Goal: Find specific page/section: Find specific page/section

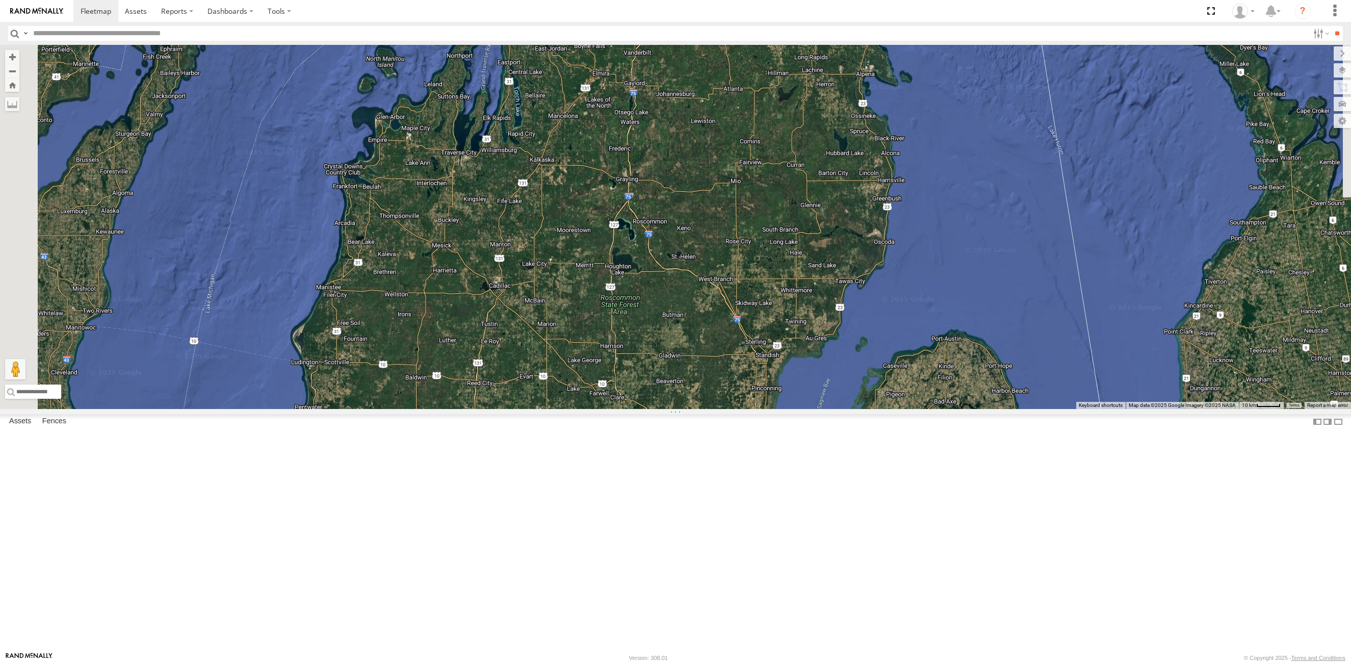
drag, startPoint x: 575, startPoint y: 186, endPoint x: 753, endPoint y: 652, distance: 498.8
click at [753, 652] on body at bounding box center [675, 331] width 1351 height 663
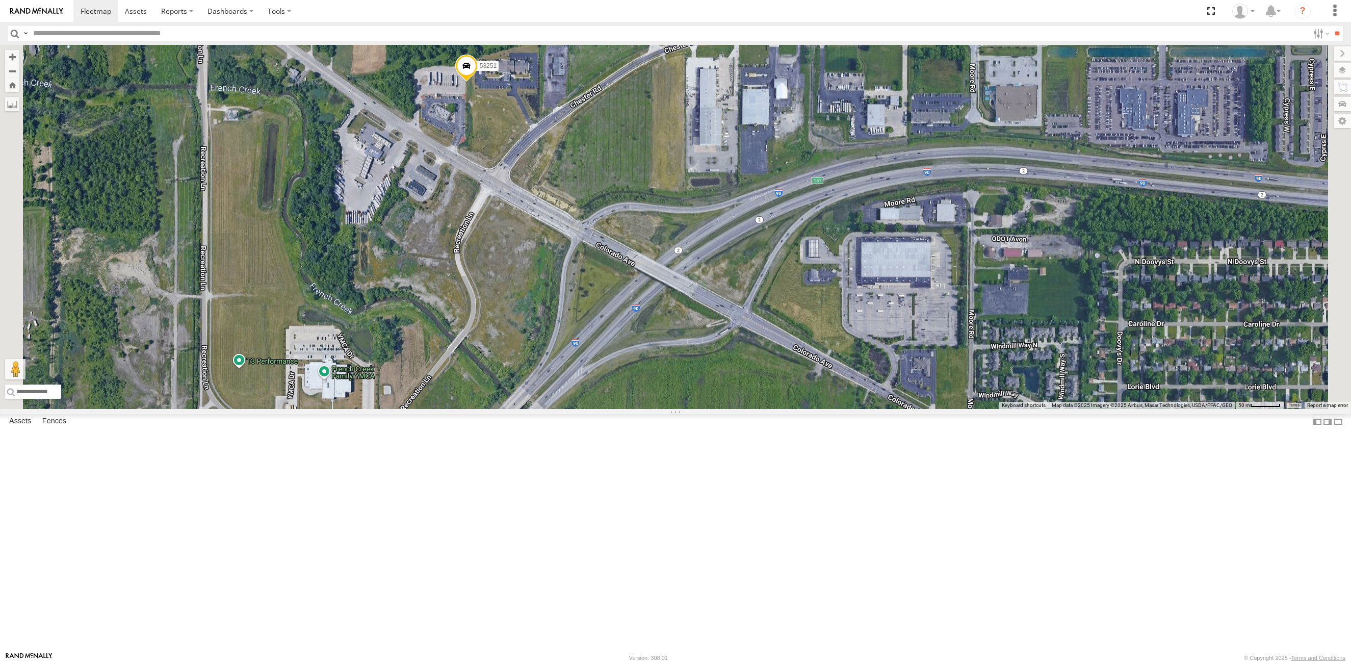
drag, startPoint x: 472, startPoint y: 333, endPoint x: 511, endPoint y: 304, distance: 48.8
click at [511, 304] on div "53146 53271 53216 53103 53133 53249 53264 53258 53101 53257 53214 53251 53204 5…" at bounding box center [675, 227] width 1351 height 364
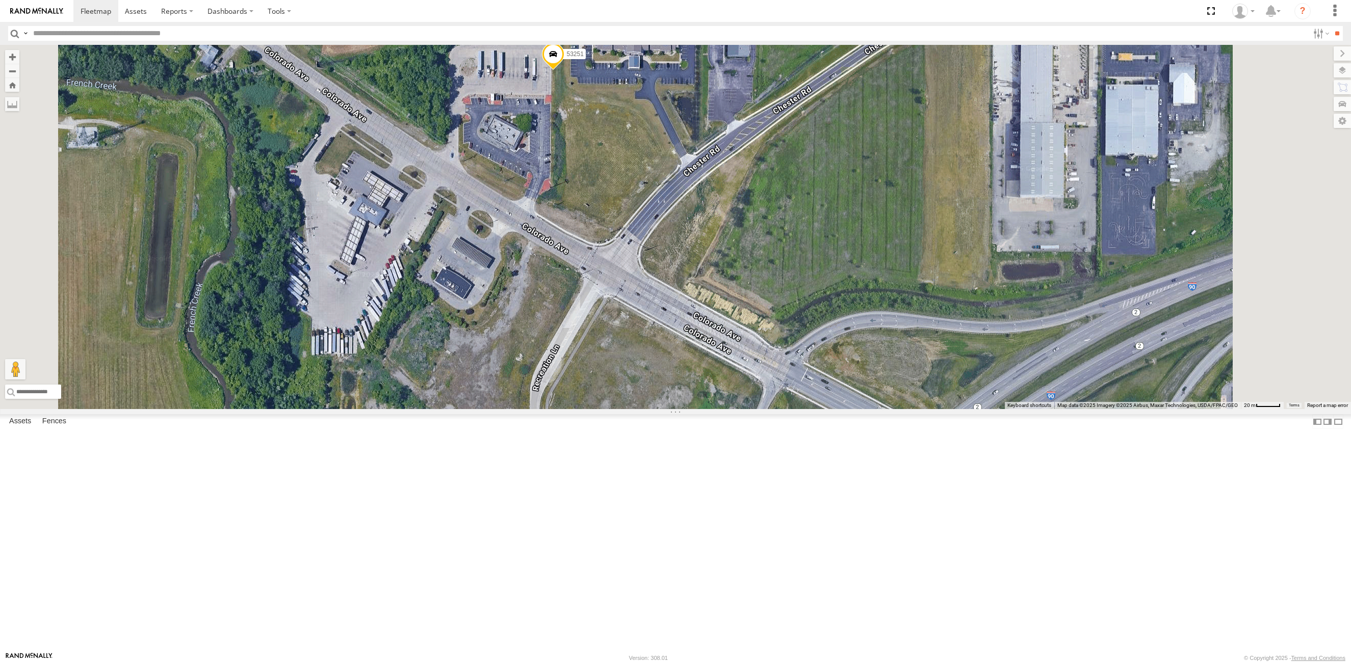
drag, startPoint x: 514, startPoint y: 261, endPoint x: 515, endPoint y: 343, distance: 82.6
click at [515, 343] on div "53146 53271 53216 53103 53133 53249 53264 53258 53101 53257 53214 53251 53204 5…" at bounding box center [675, 227] width 1351 height 364
click at [87, 33] on input "text" at bounding box center [669, 33] width 1280 height 15
type input "*****"
click at [1331, 26] on input "**" at bounding box center [1337, 33] width 12 height 15
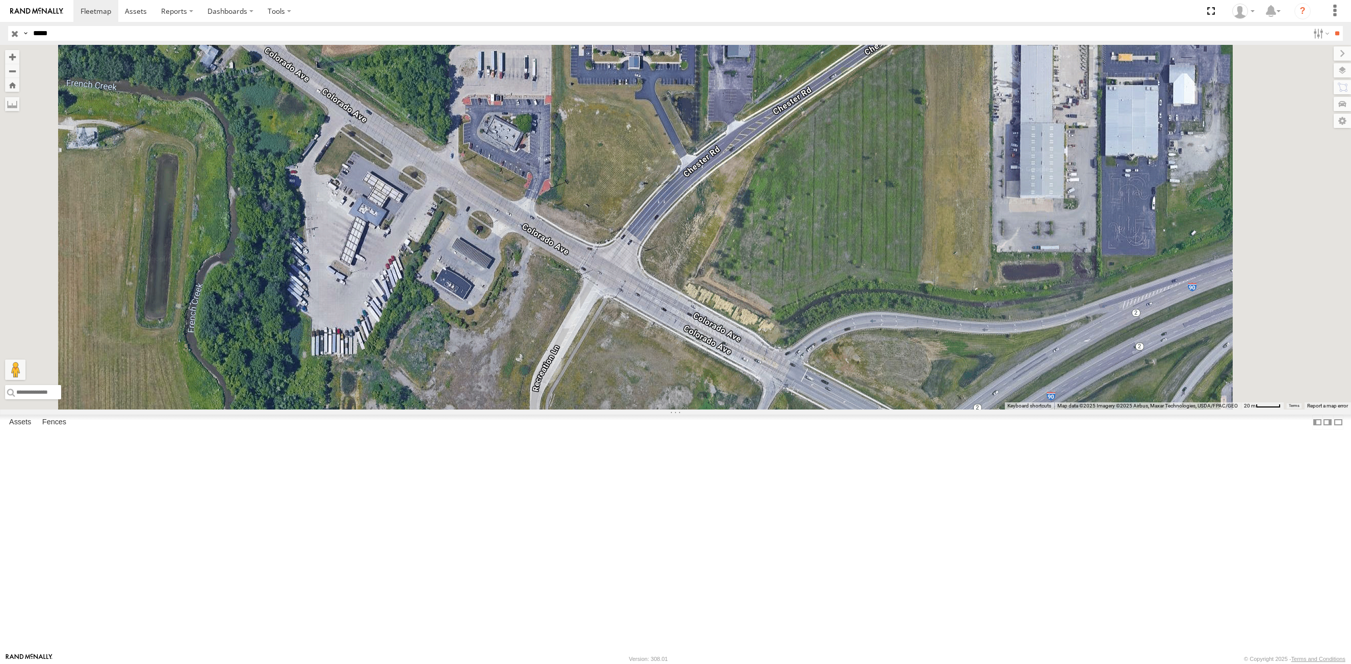
click at [0, 0] on div "53282" at bounding box center [0, 0] width 0 height 0
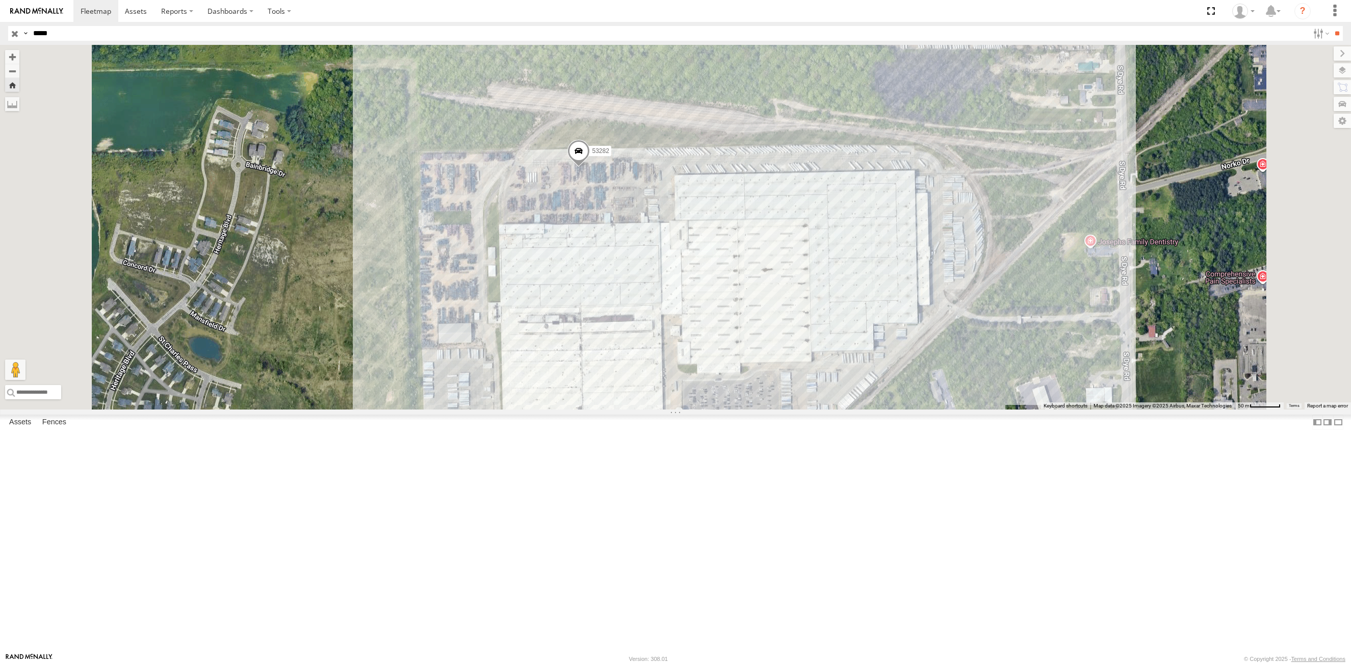
click at [15, 36] on input "button" at bounding box center [14, 33] width 13 height 15
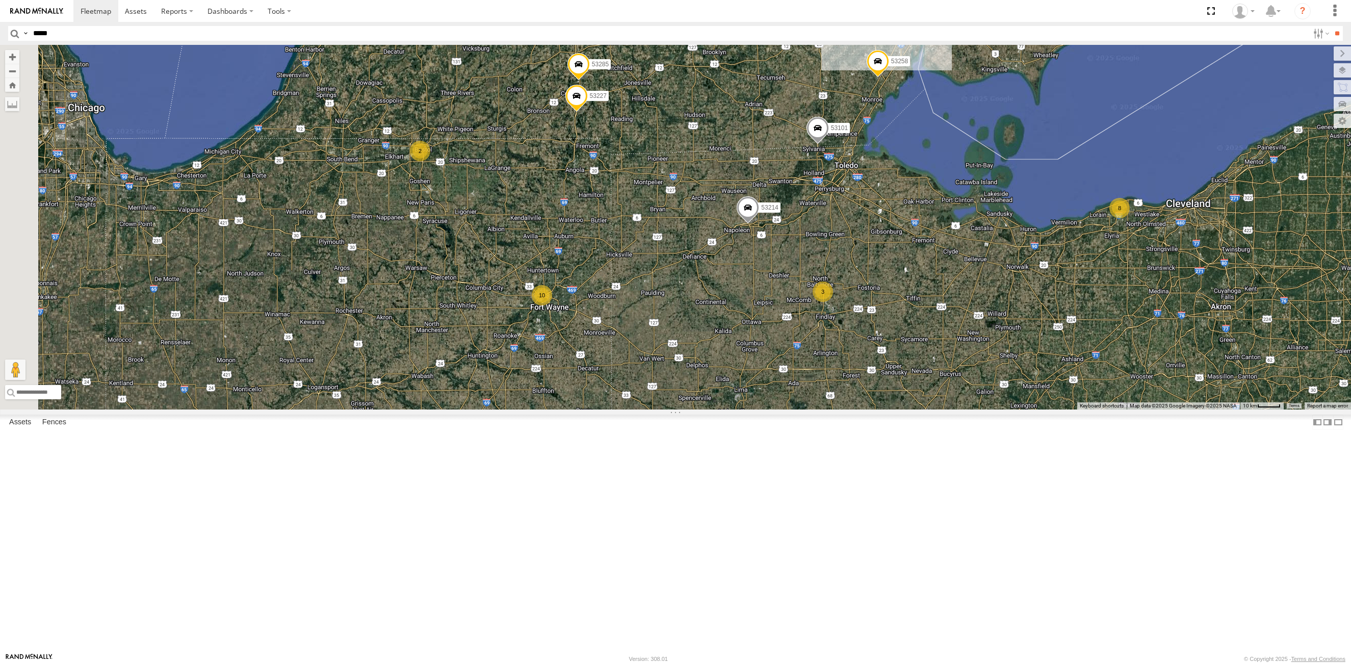
drag, startPoint x: 642, startPoint y: 217, endPoint x: 895, endPoint y: 446, distance: 341.1
click at [895, 409] on div "53271 53216 53103 53133 53214 53249 53264 53146 53285 53258 53239 53101 53276 5…" at bounding box center [675, 227] width 1351 height 365
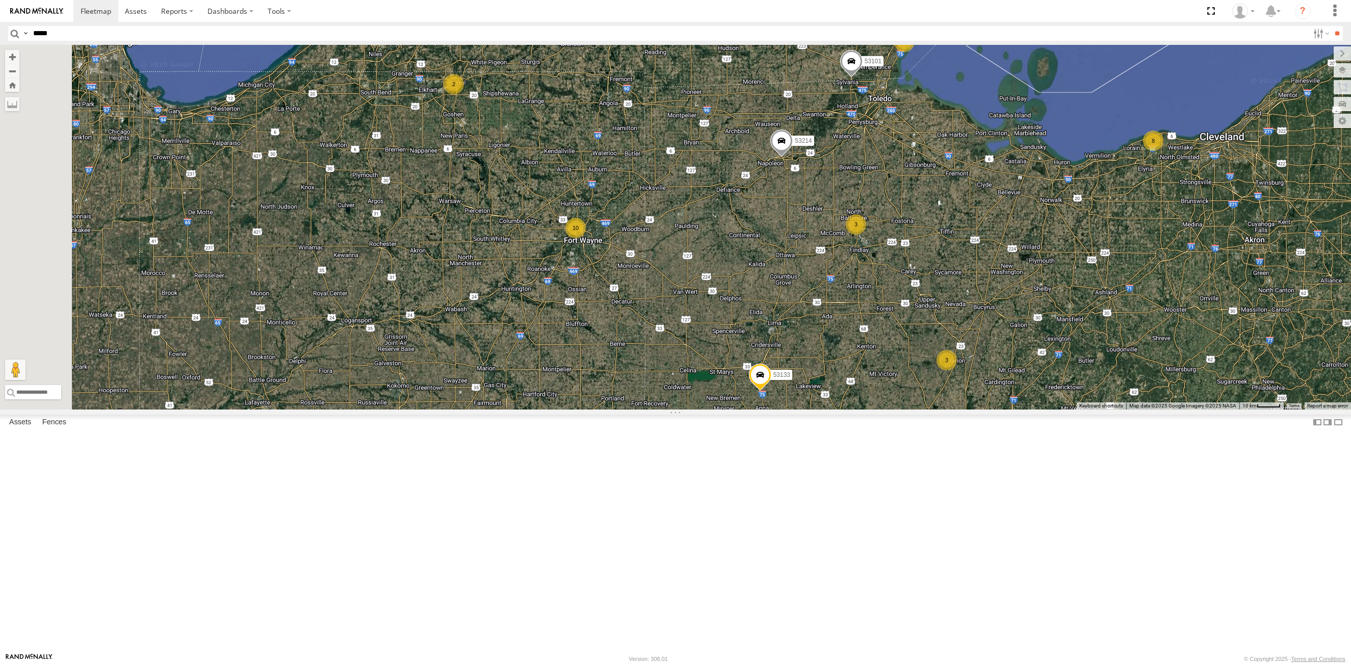
drag, startPoint x: 508, startPoint y: 484, endPoint x: 540, endPoint y: 433, distance: 60.0
click at [538, 409] on div "53271 53216 53103 53133 53214 53249 53264 53146 53285 53258 53239 53101 53276 5…" at bounding box center [675, 227] width 1351 height 365
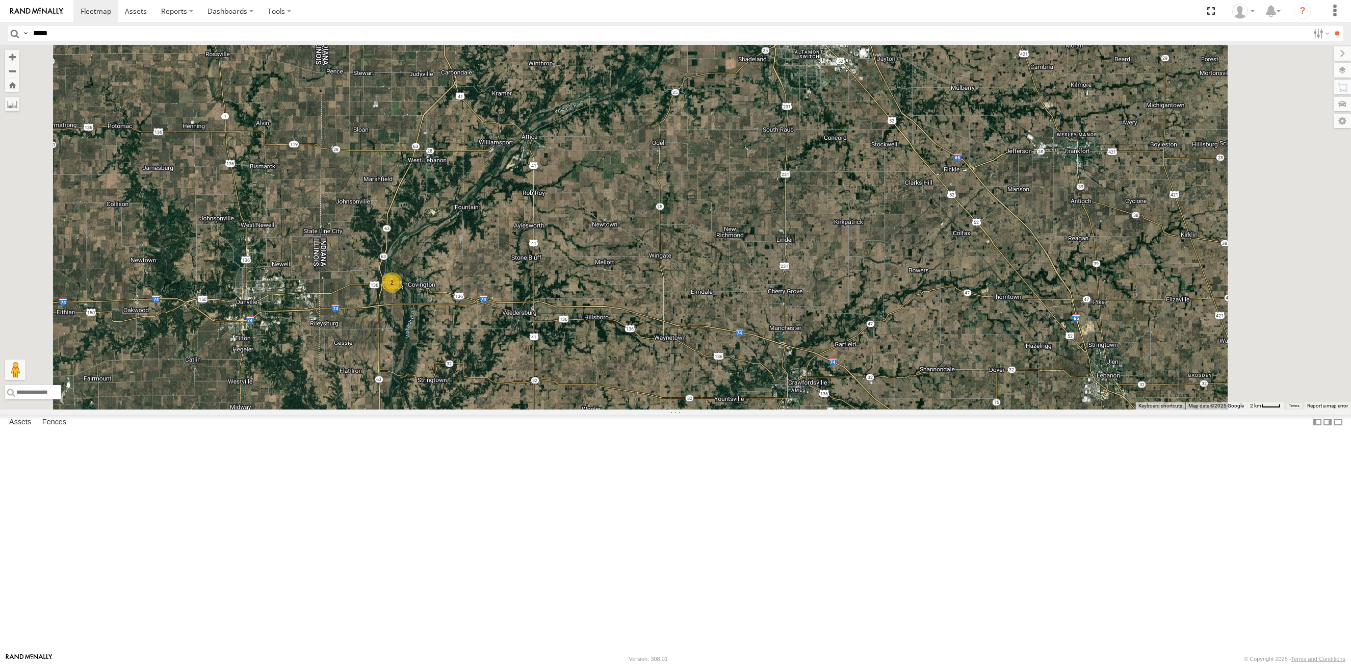
click at [61, 34] on input "*****" at bounding box center [669, 33] width 1280 height 15
type input "*****"
click at [1331, 26] on input "**" at bounding box center [1337, 33] width 12 height 15
click at [0, 0] on div "53224" at bounding box center [0, 0] width 0 height 0
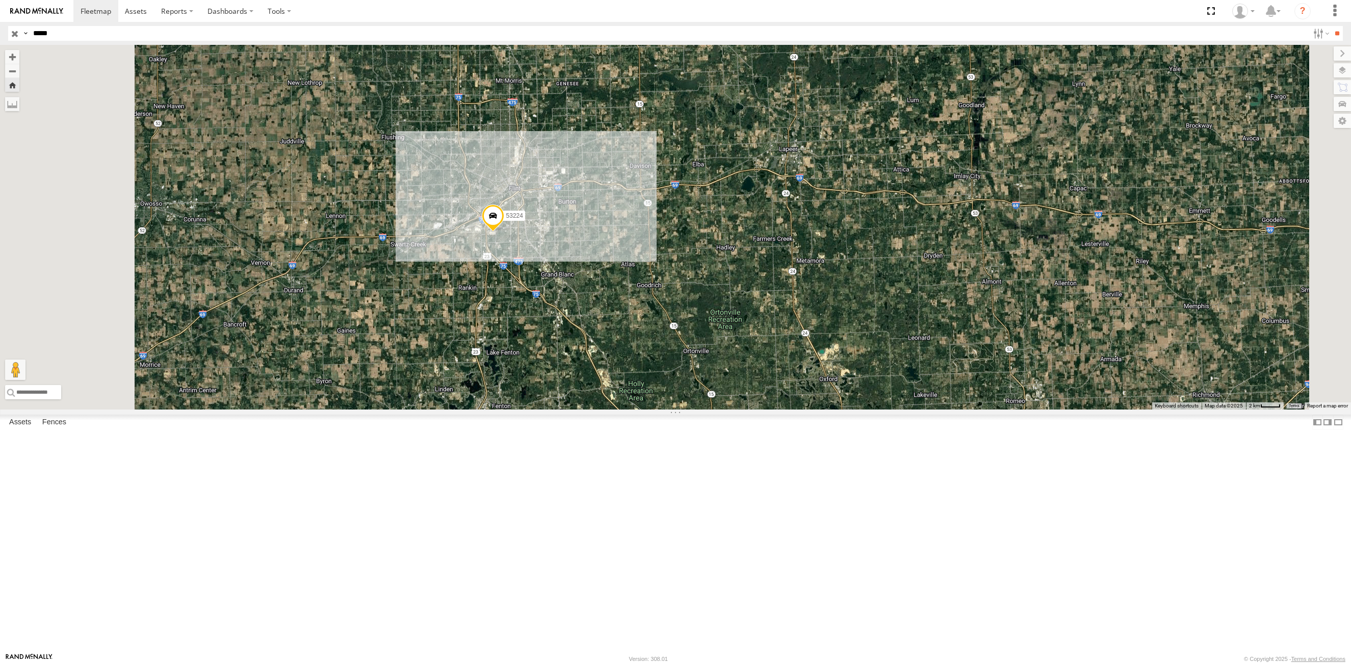
click at [13, 33] on input "button" at bounding box center [14, 33] width 13 height 15
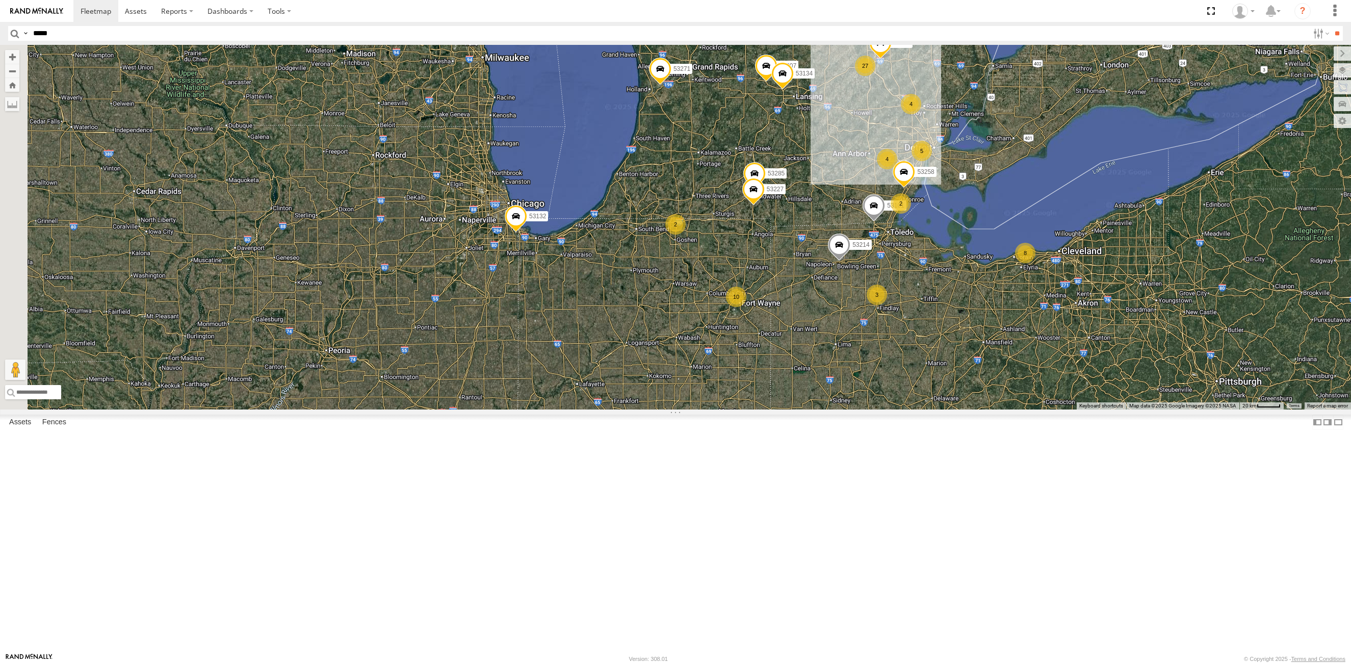
drag, startPoint x: 484, startPoint y: 505, endPoint x: 853, endPoint y: 326, distance: 410.4
click at [865, 326] on div "53271 53285 53258 53207 53101 53257 53134 53227 27 10 2 5 8 3 4 4 53132 53214 2…" at bounding box center [675, 227] width 1351 height 365
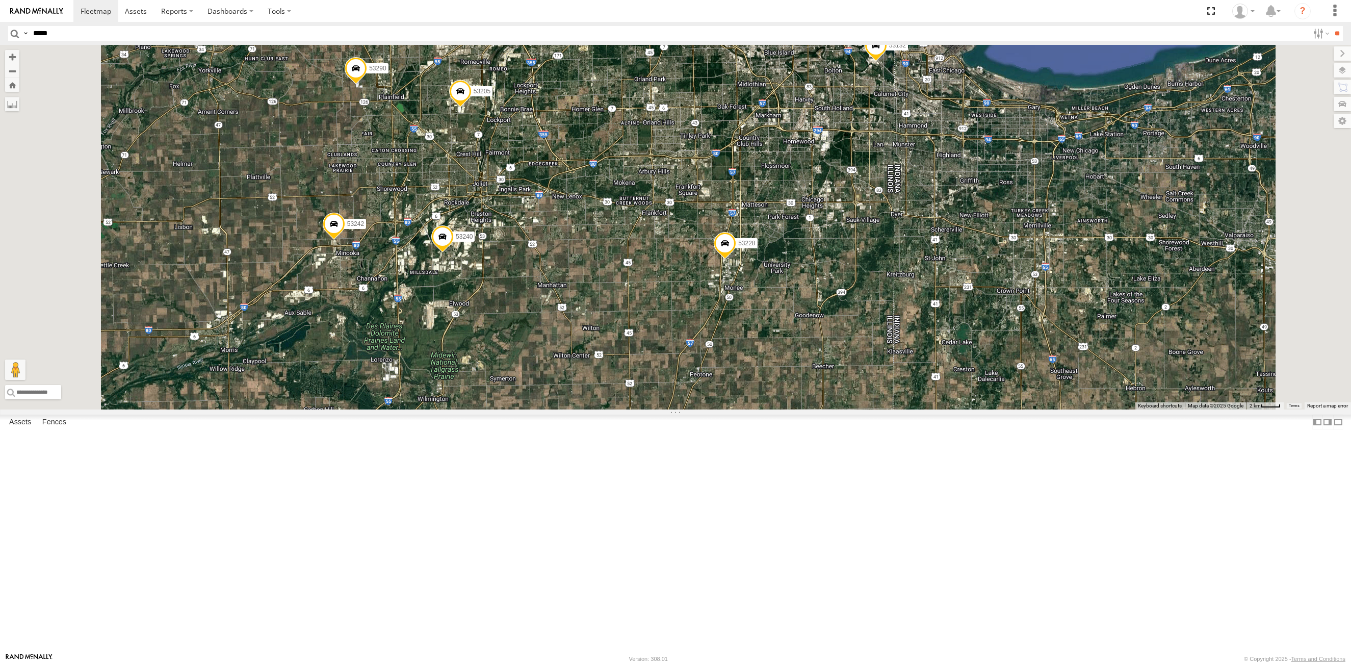
drag, startPoint x: 498, startPoint y: 198, endPoint x: 506, endPoint y: 221, distance: 24.2
click at [528, 246] on div "53271 53285 53258 53207 53101 53257 53134 53227 53132 53214 53146 53149 53103 5…" at bounding box center [675, 227] width 1351 height 365
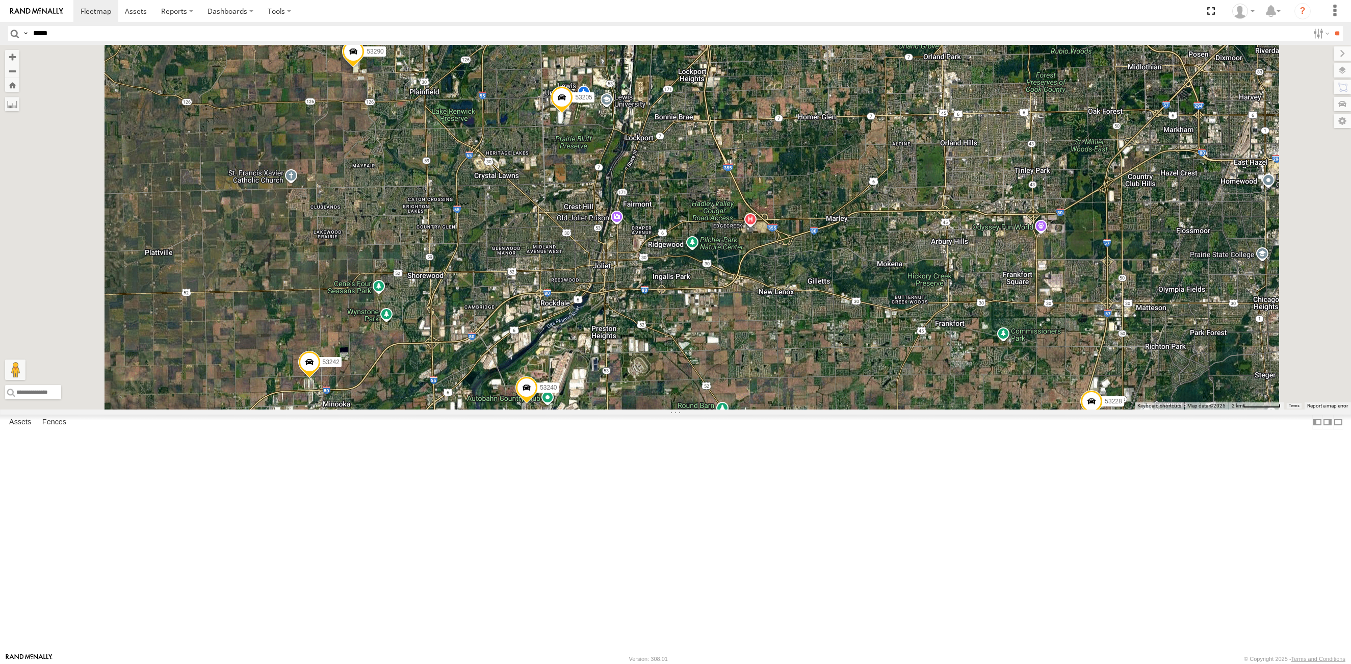
click at [365, 68] on span at bounding box center [353, 54] width 22 height 28
click at [367, 56] on label at bounding box center [357, 52] width 20 height 7
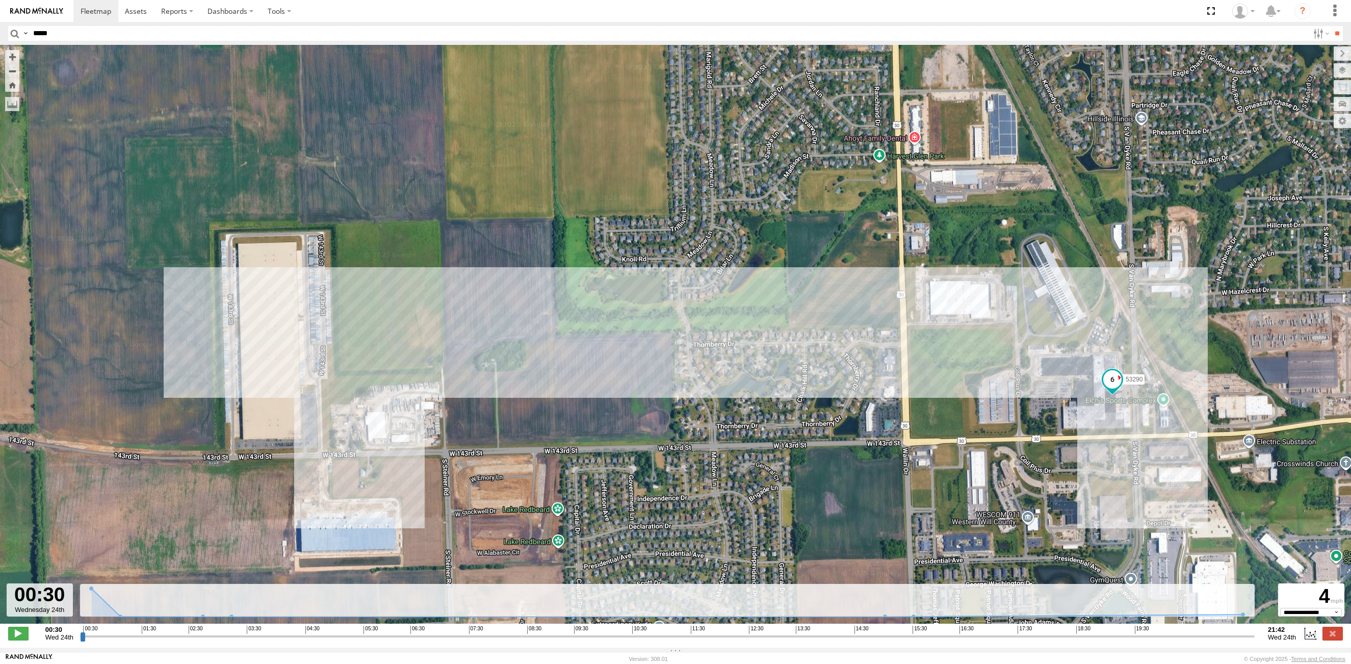
click at [270, 151] on div "53290" at bounding box center [675, 339] width 1351 height 589
click at [15, 32] on input "button" at bounding box center [14, 33] width 13 height 15
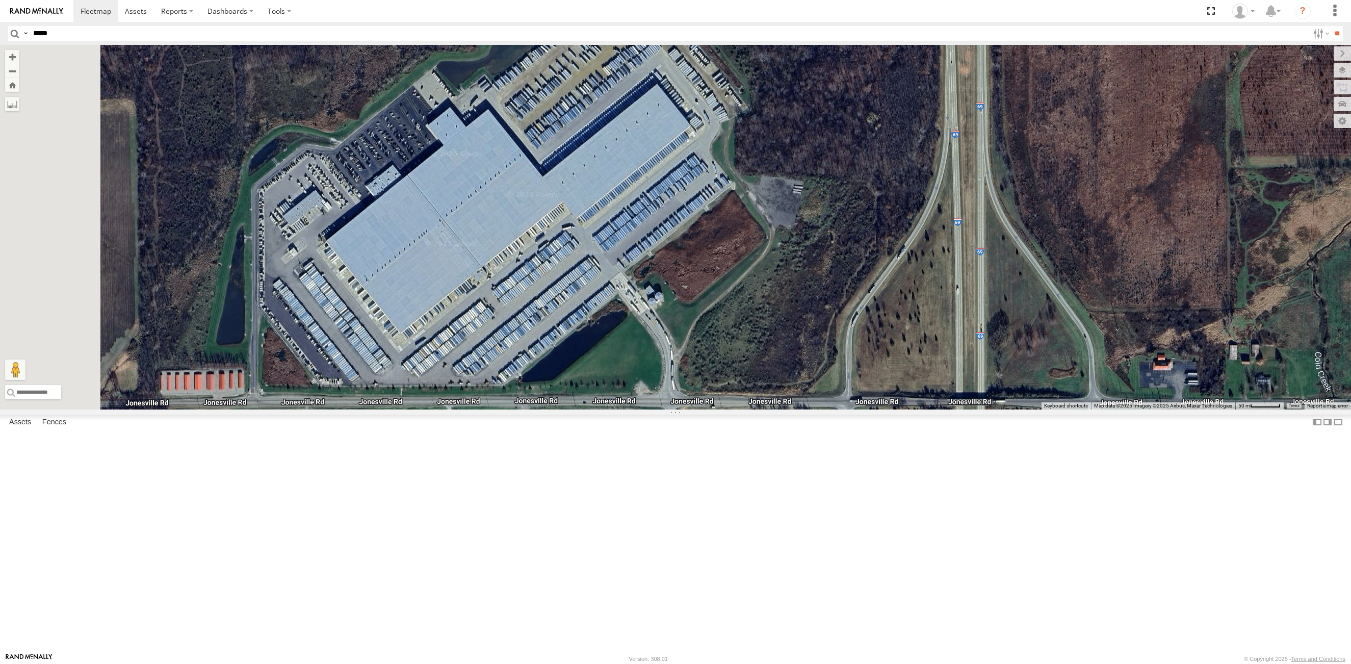
drag, startPoint x: 566, startPoint y: 301, endPoint x: 635, endPoint y: 341, distance: 79.9
click at [635, 341] on div "53215 53271 53216 53103 53207 53101 53221 53133 53249 53264 53134 53146 53106 5…" at bounding box center [675, 227] width 1351 height 365
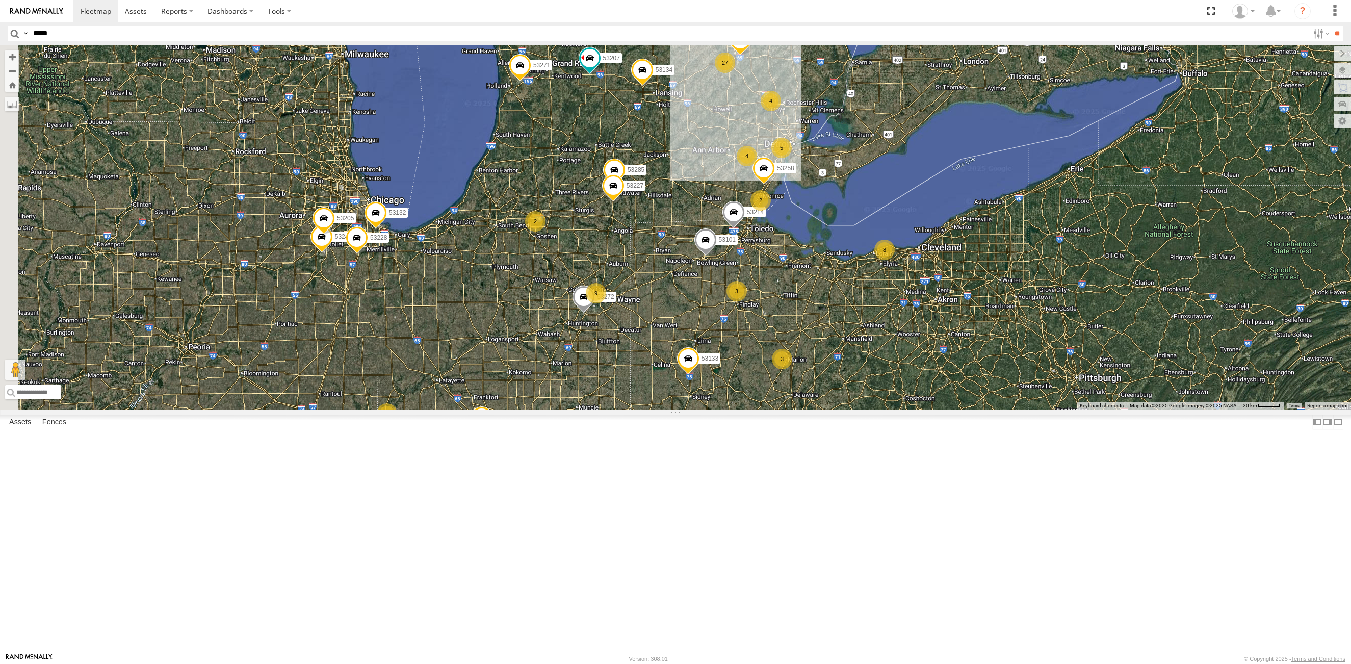
drag, startPoint x: 422, startPoint y: 413, endPoint x: 624, endPoint y: 428, distance: 202.5
click at [624, 409] on div "53285 53227 53271 53272 53258 53207 53101 53133 53214 53134 27 9 2 5 53106 8 53…" at bounding box center [675, 227] width 1351 height 365
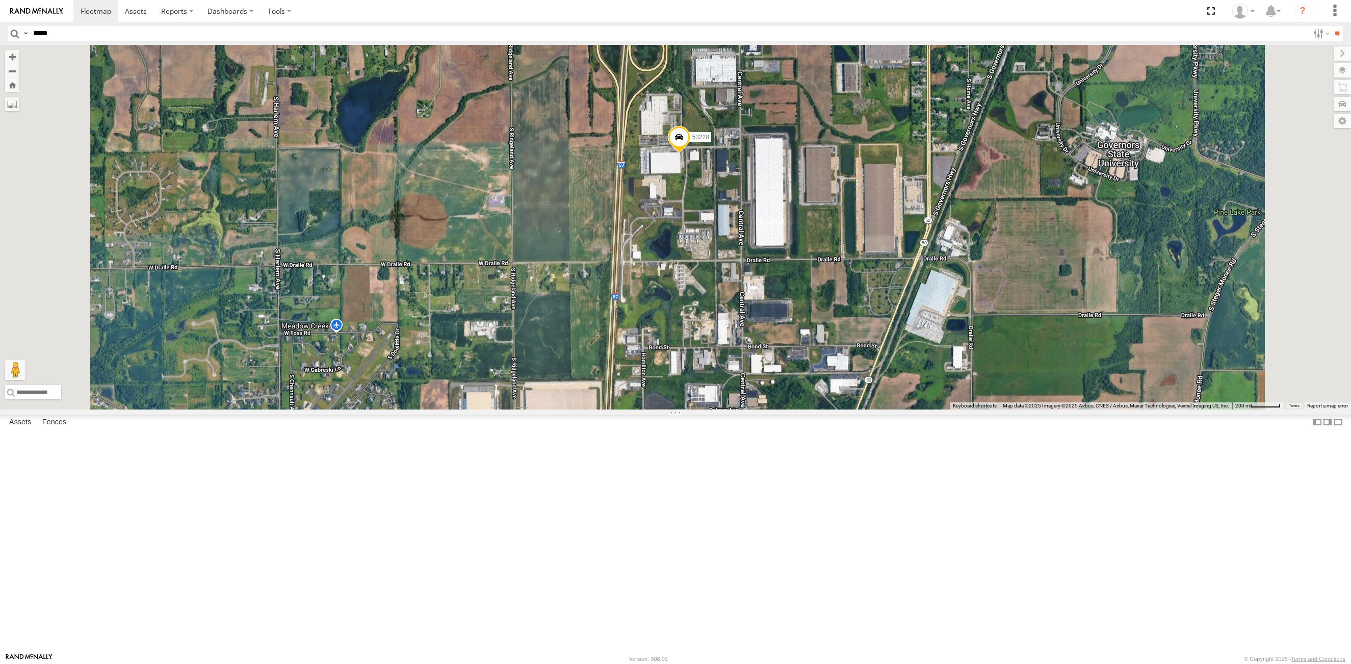
click at [690, 153] on span at bounding box center [679, 140] width 22 height 28
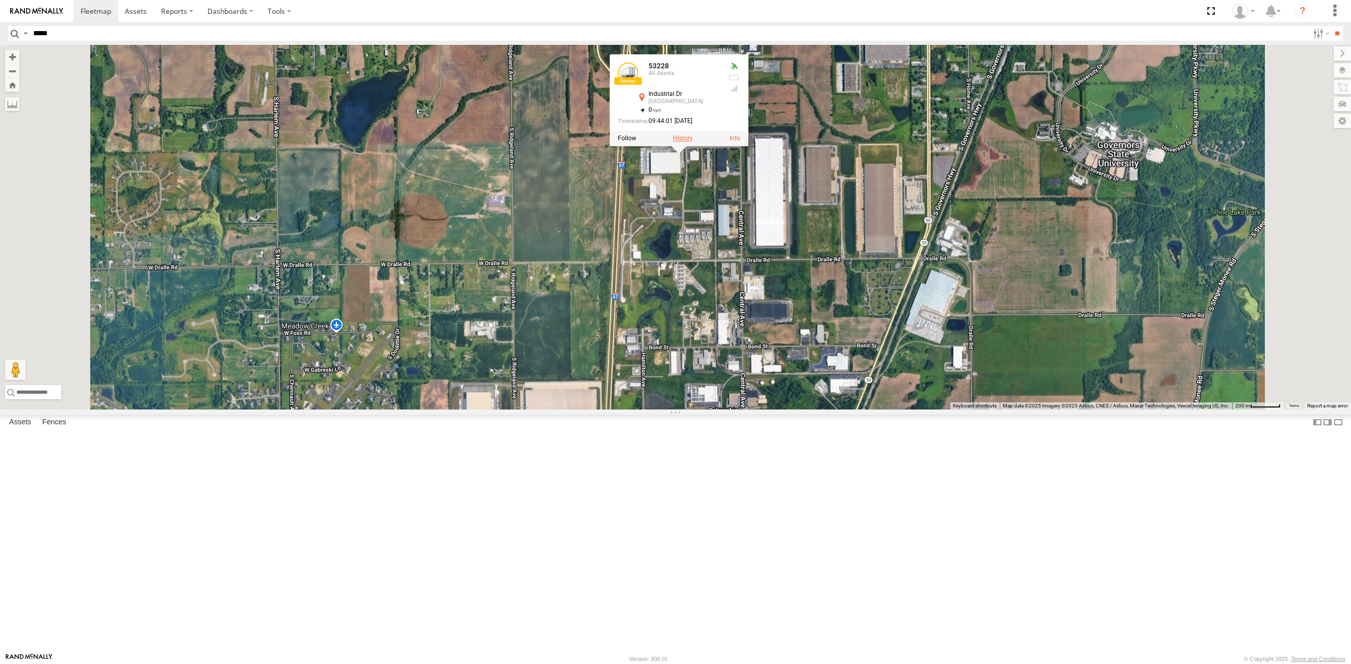
click at [693, 142] on label at bounding box center [683, 138] width 20 height 7
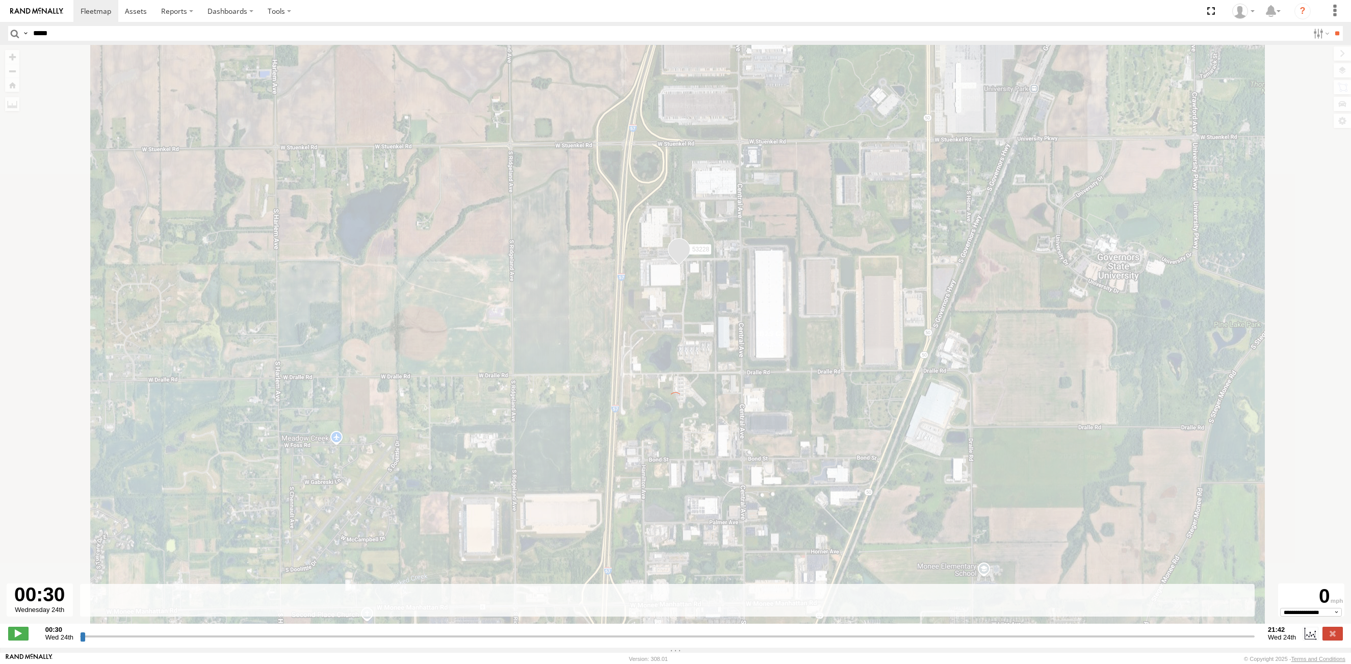
type input "**********"
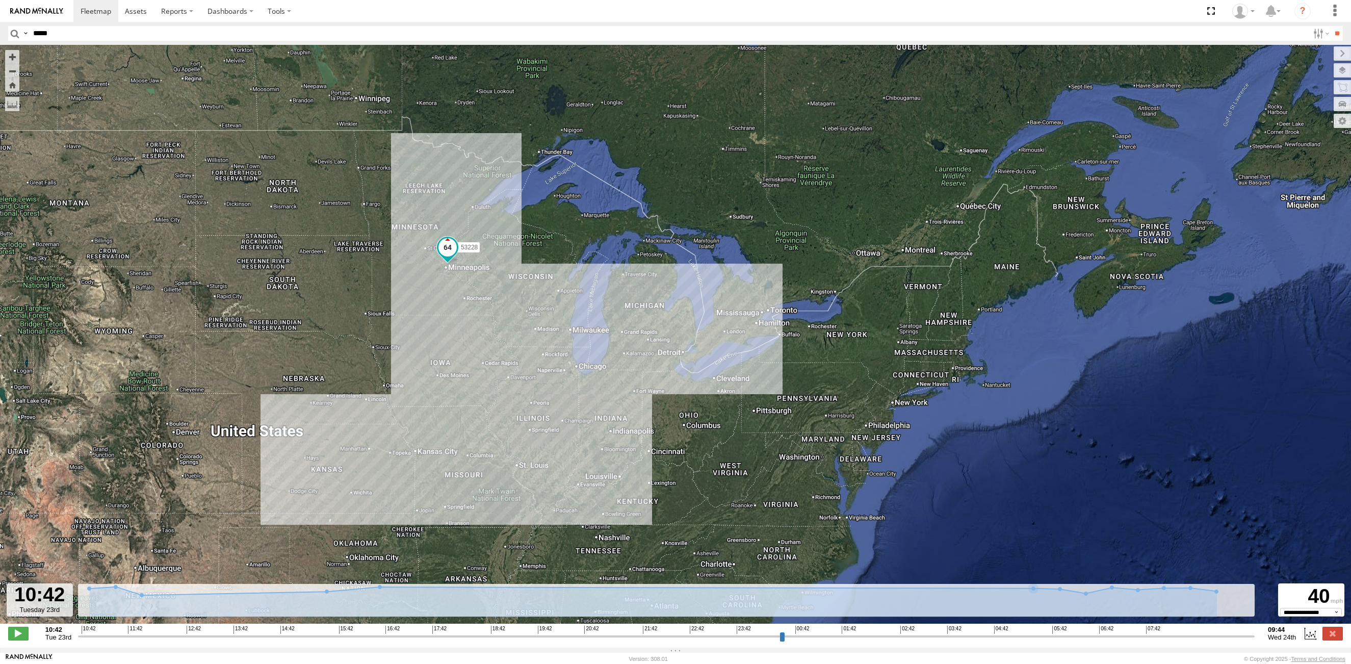
click at [11, 31] on input "button" at bounding box center [14, 33] width 13 height 15
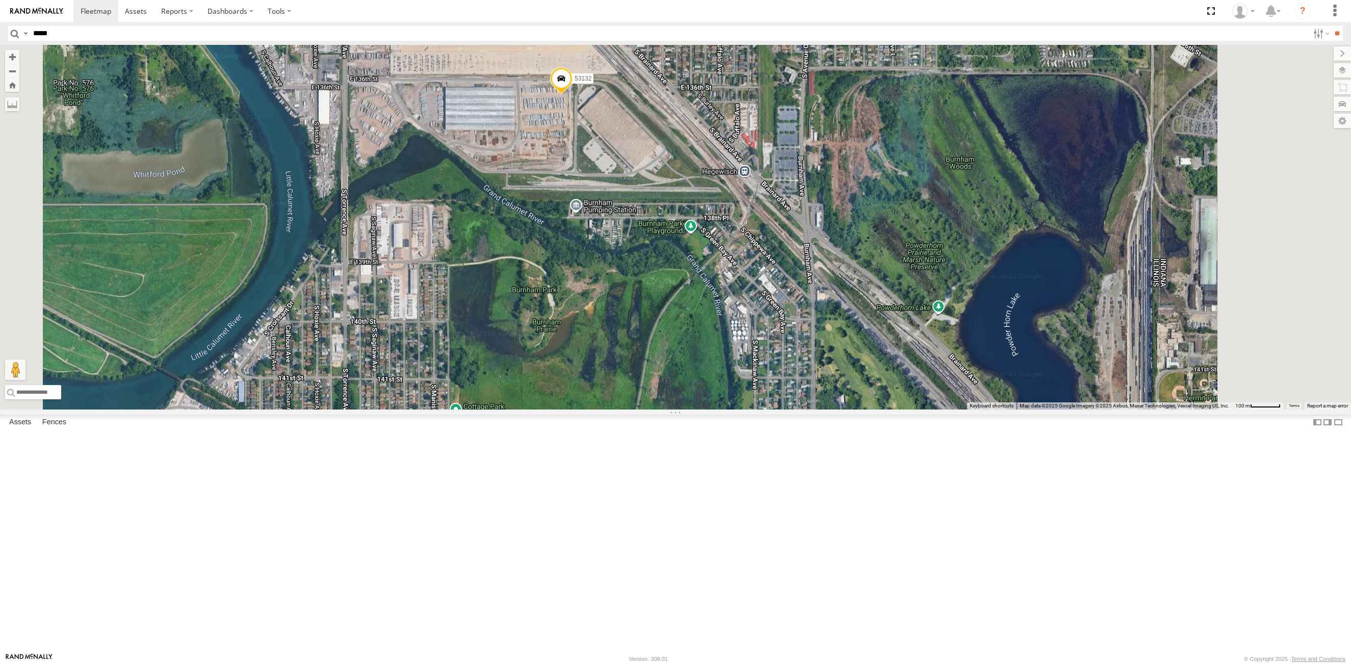
click at [573, 95] on span at bounding box center [561, 81] width 22 height 28
select select "**********"
click at [575, 83] on label at bounding box center [565, 79] width 20 height 7
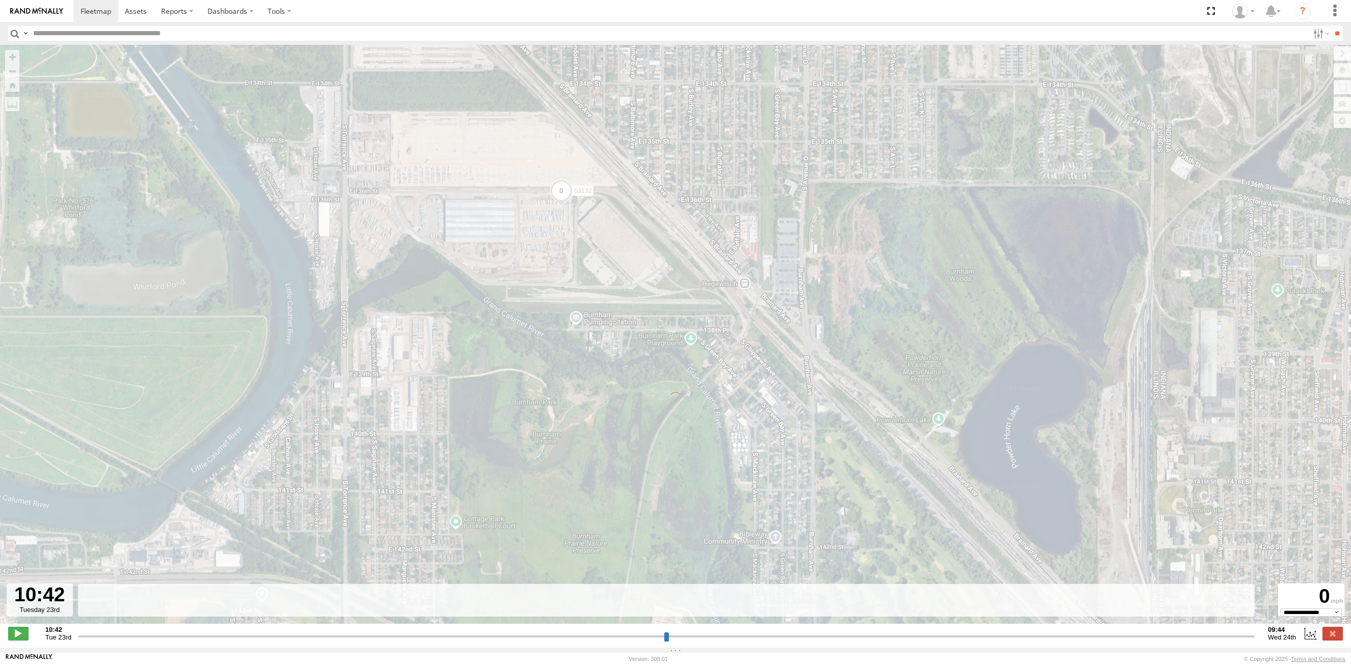
type input "**********"
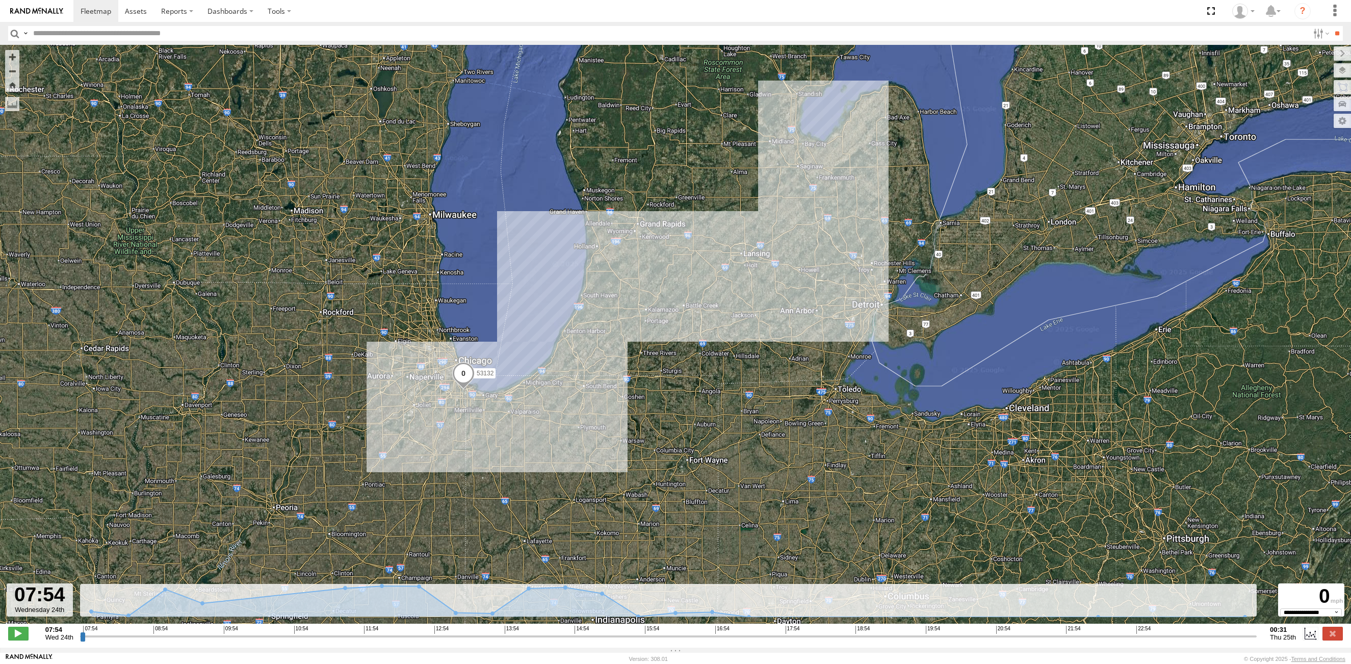
click at [13, 33] on input "button" at bounding box center [14, 33] width 13 height 15
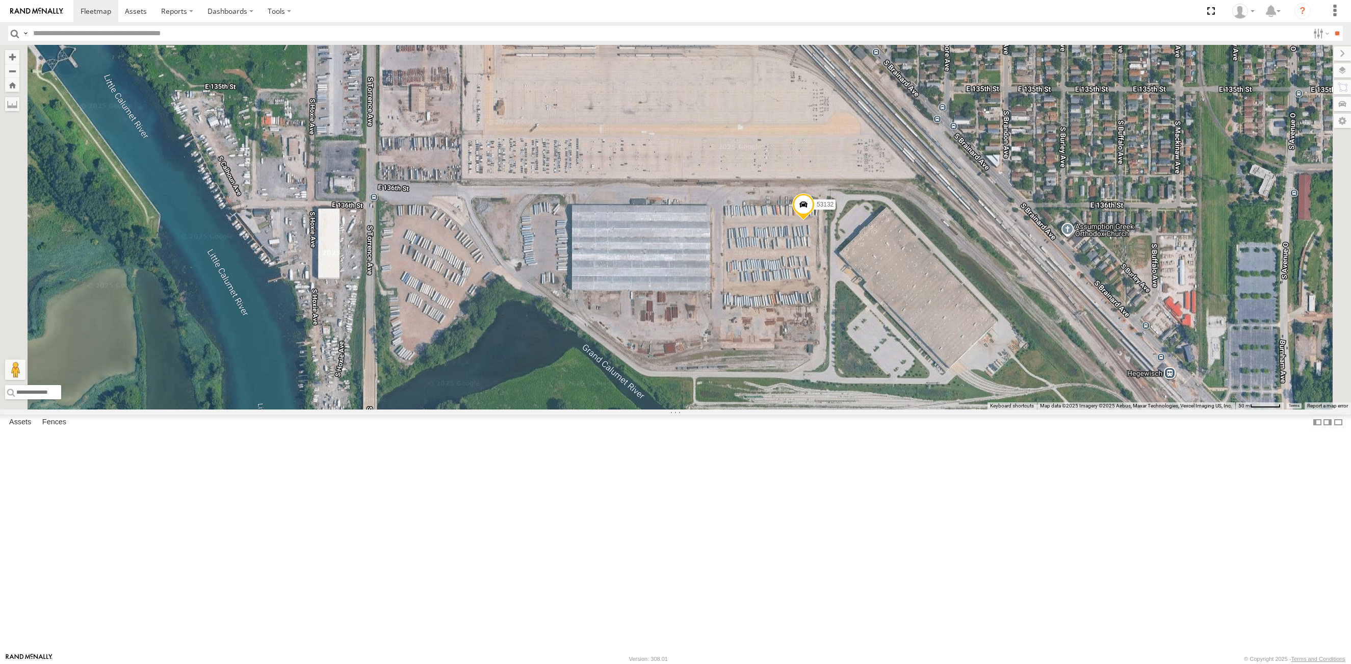
drag, startPoint x: 639, startPoint y: 189, endPoint x: 625, endPoint y: 227, distance: 41.1
click at [625, 227] on div "53132" at bounding box center [675, 227] width 1351 height 365
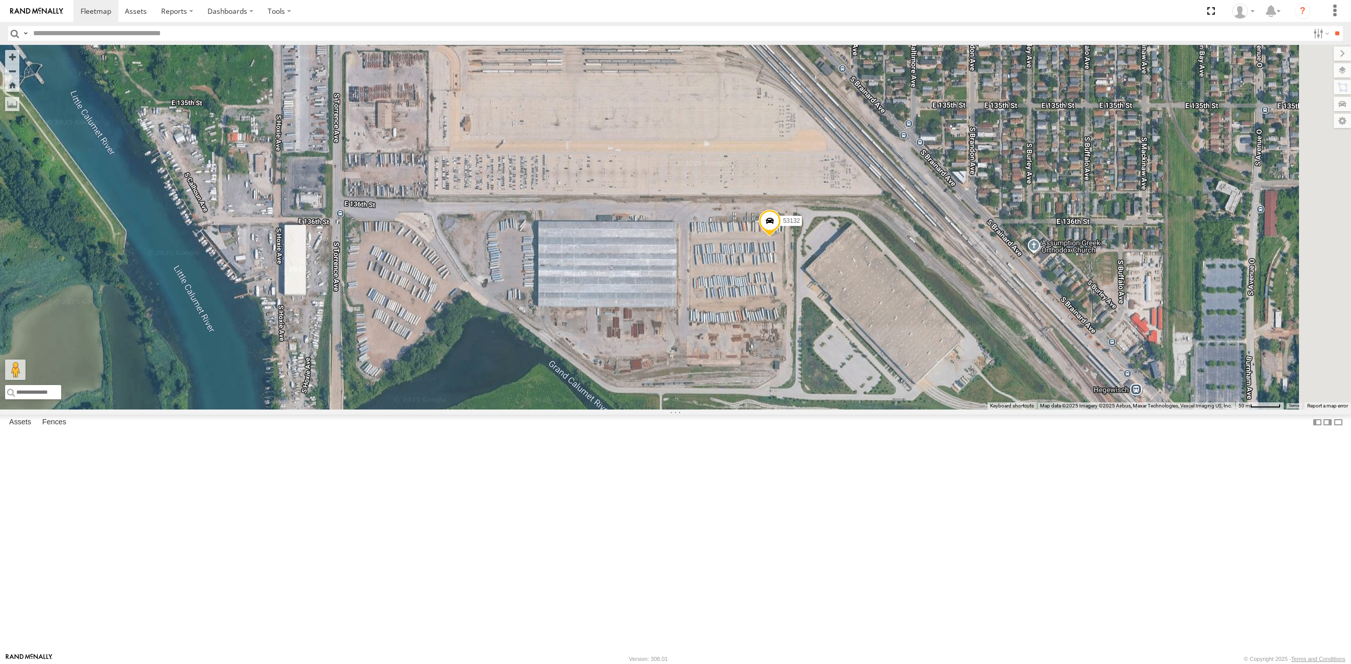
drag, startPoint x: 689, startPoint y: 216, endPoint x: 652, endPoint y: 234, distance: 41.5
click at [652, 234] on div "53132" at bounding box center [675, 227] width 1351 height 365
